Goal: Information Seeking & Learning: Learn about a topic

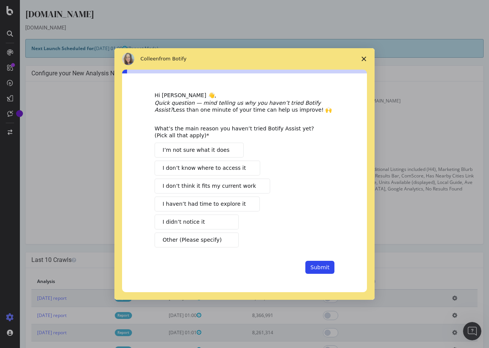
drag, startPoint x: 110, startPoint y: 178, endPoint x: 105, endPoint y: 190, distance: 12.5
click at [110, 178] on div "Intercom messenger" at bounding box center [244, 174] width 489 height 348
click at [367, 54] on span "Close survey" at bounding box center [363, 58] width 21 height 21
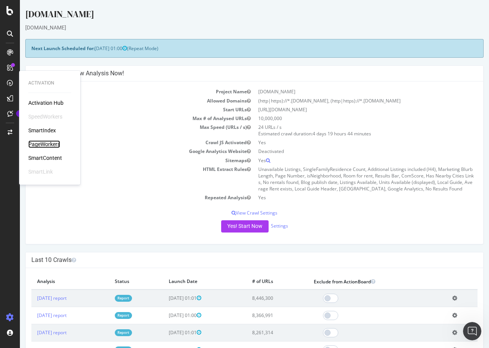
click at [43, 145] on div "PageWorkers" at bounding box center [44, 145] width 32 height 8
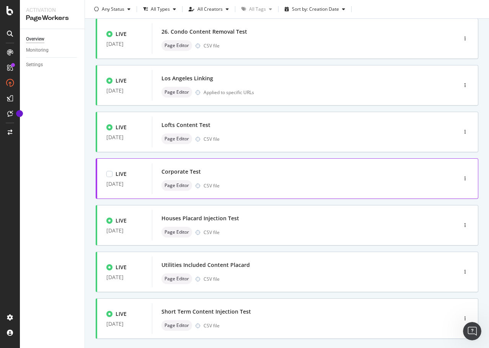
scroll to position [230, 0]
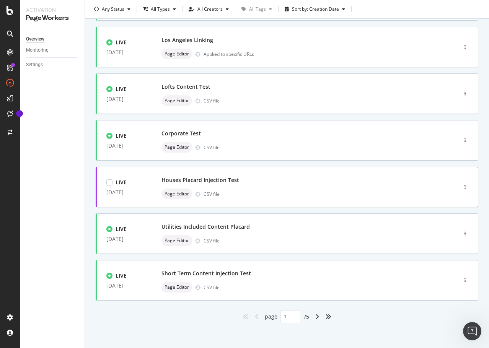
click at [196, 181] on div "Houses Placard Injection Test" at bounding box center [201, 181] width 78 height 8
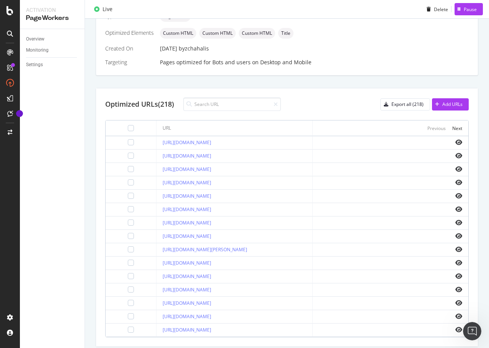
scroll to position [225, 0]
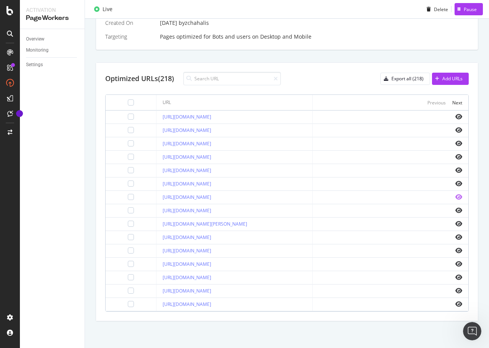
click at [456, 196] on icon "eye" at bounding box center [459, 197] width 7 height 6
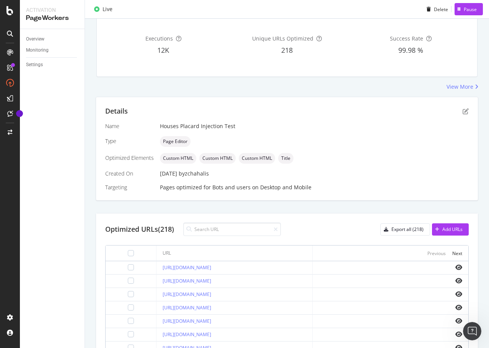
scroll to position [34, 0]
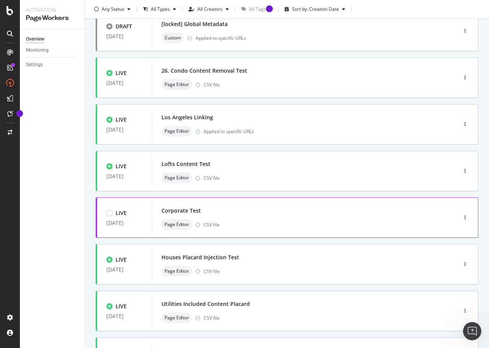
scroll to position [153, 0]
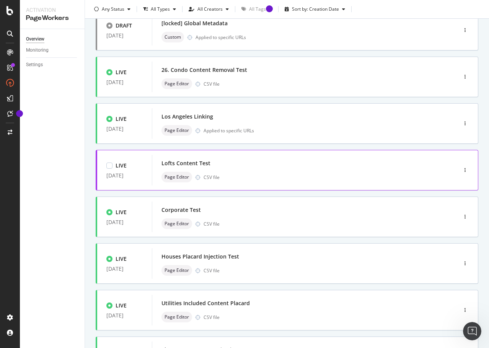
click at [191, 164] on div "Lofts Content Test" at bounding box center [186, 164] width 49 height 8
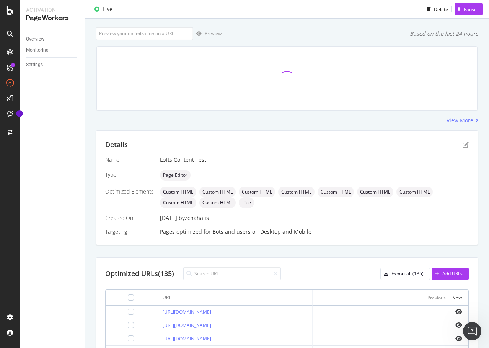
scroll to position [115, 0]
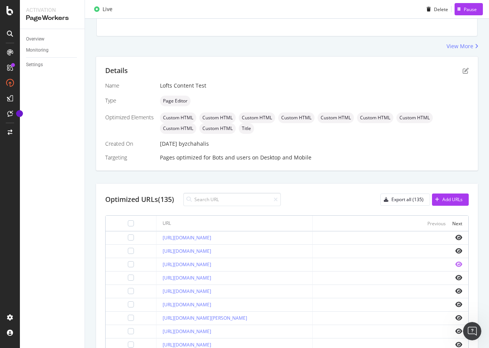
click at [456, 265] on icon "eye" at bounding box center [459, 265] width 7 height 6
